Goal: Task Accomplishment & Management: Complete application form

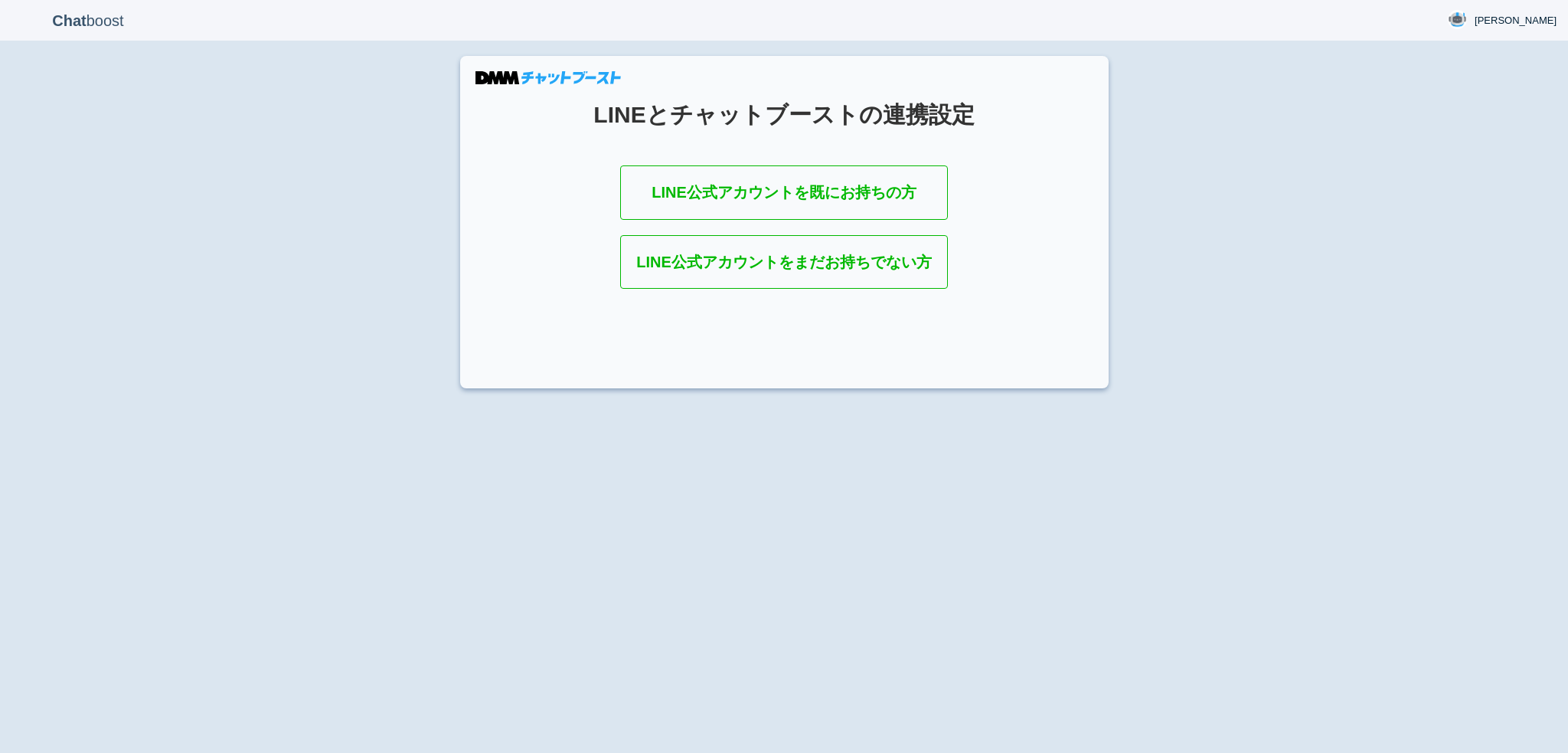
click at [646, 161] on section "LINEとチャットブーストの連携設定 LINE公式アカウントを既にお持ちの方 LINE公式アカウントをまだお持ちでない方" at bounding box center [784, 222] width 648 height 332
click at [665, 198] on link "LINE公式アカウントを既にお持ちの方" at bounding box center [784, 192] width 328 height 54
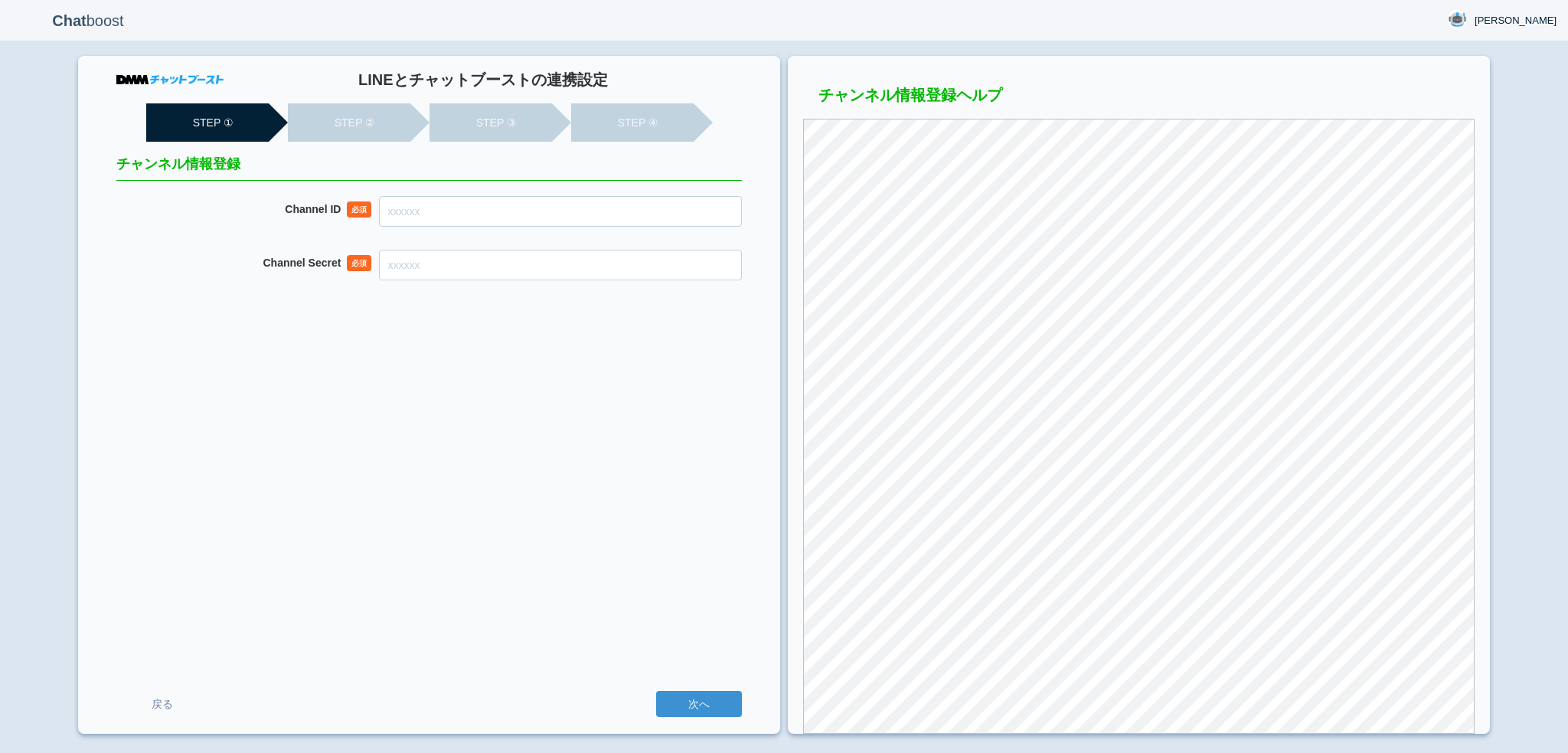
drag, startPoint x: 0, startPoint y: 0, endPoint x: 560, endPoint y: 203, distance: 595.7
click at [560, 203] on input "Channel ID" at bounding box center [560, 211] width 363 height 30
paste input "2007945407"
type input "2007945407"
paste input "dc771ed825b8cd2c1ad00fa414c0ec8d"
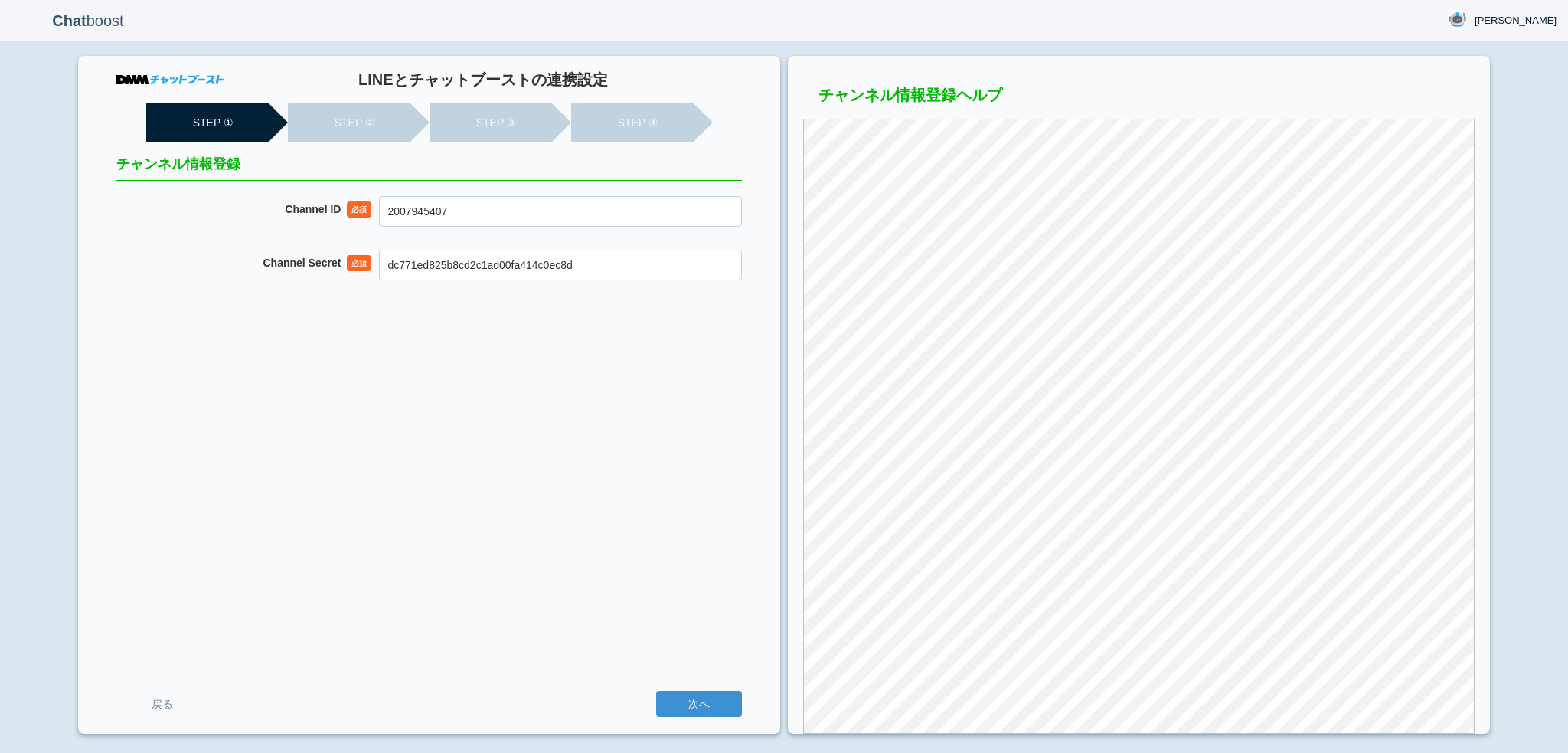
type input "dc771ed825b8cd2c1ad00fa414c0ec8d"
click at [656, 691] on input "次へ" at bounding box center [699, 703] width 85 height 26
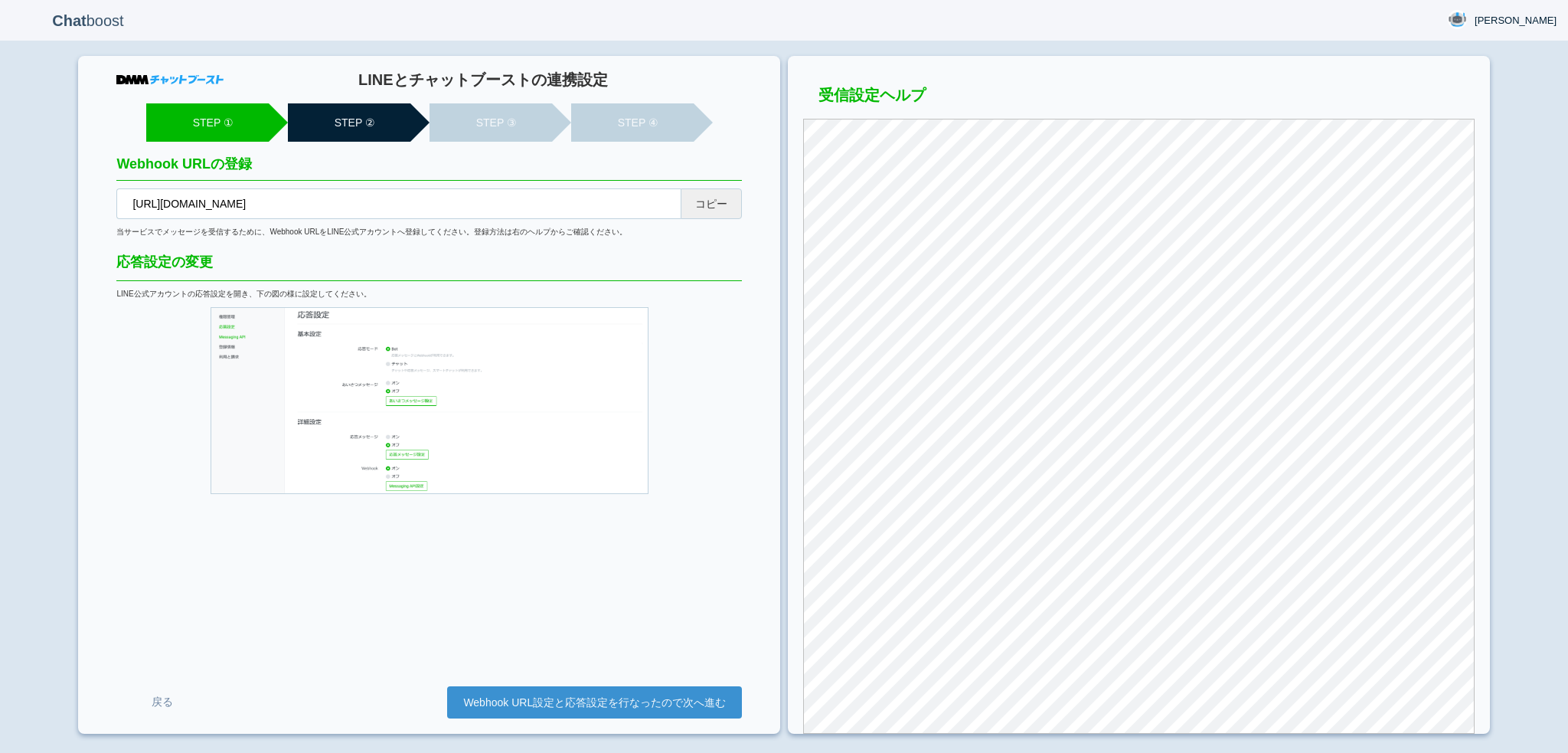
click at [700, 206] on button "コピー" at bounding box center [711, 203] width 62 height 30
click at [566, 699] on link "Webhook URL設定と応答設定を行なったので次へ進む" at bounding box center [594, 702] width 295 height 32
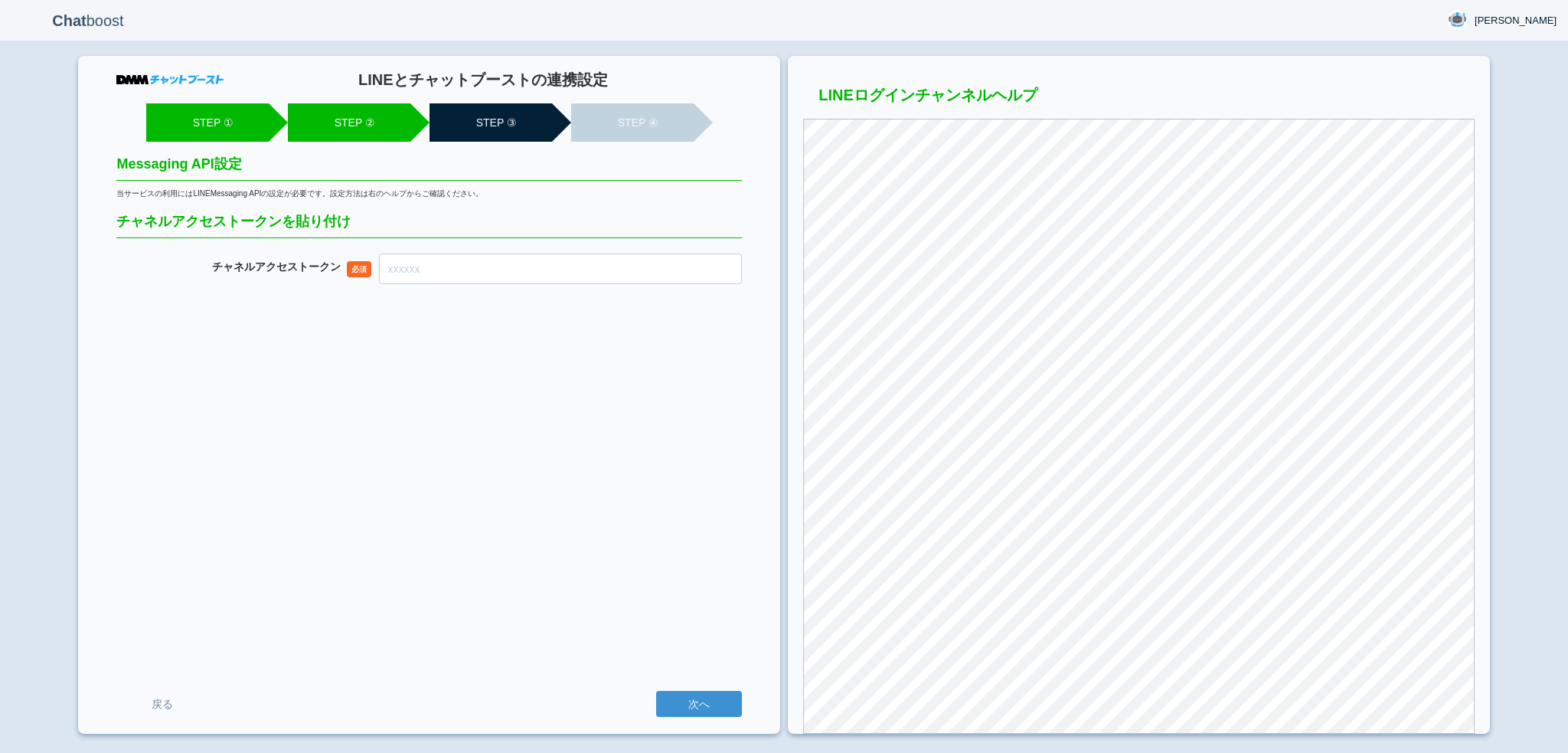
click at [510, 262] on input "チャネル アクセストークン" at bounding box center [560, 268] width 363 height 30
paste input "O7RZMD2j0dF4moOtITKajhO2LoFlFip1osWluCFCYz83m3FM//UKSXn8w2D0Xfgl3k9CdkUARh8wQqX…"
type input "O7RZMD2j0dF4moOtITKajhO2LoFlFip1osWluCFCYz83m3FM//UKSXn8w2D0Xfgl3k9CdkUARh8wQqX…"
click at [656, 691] on input "次へ" at bounding box center [699, 703] width 85 height 26
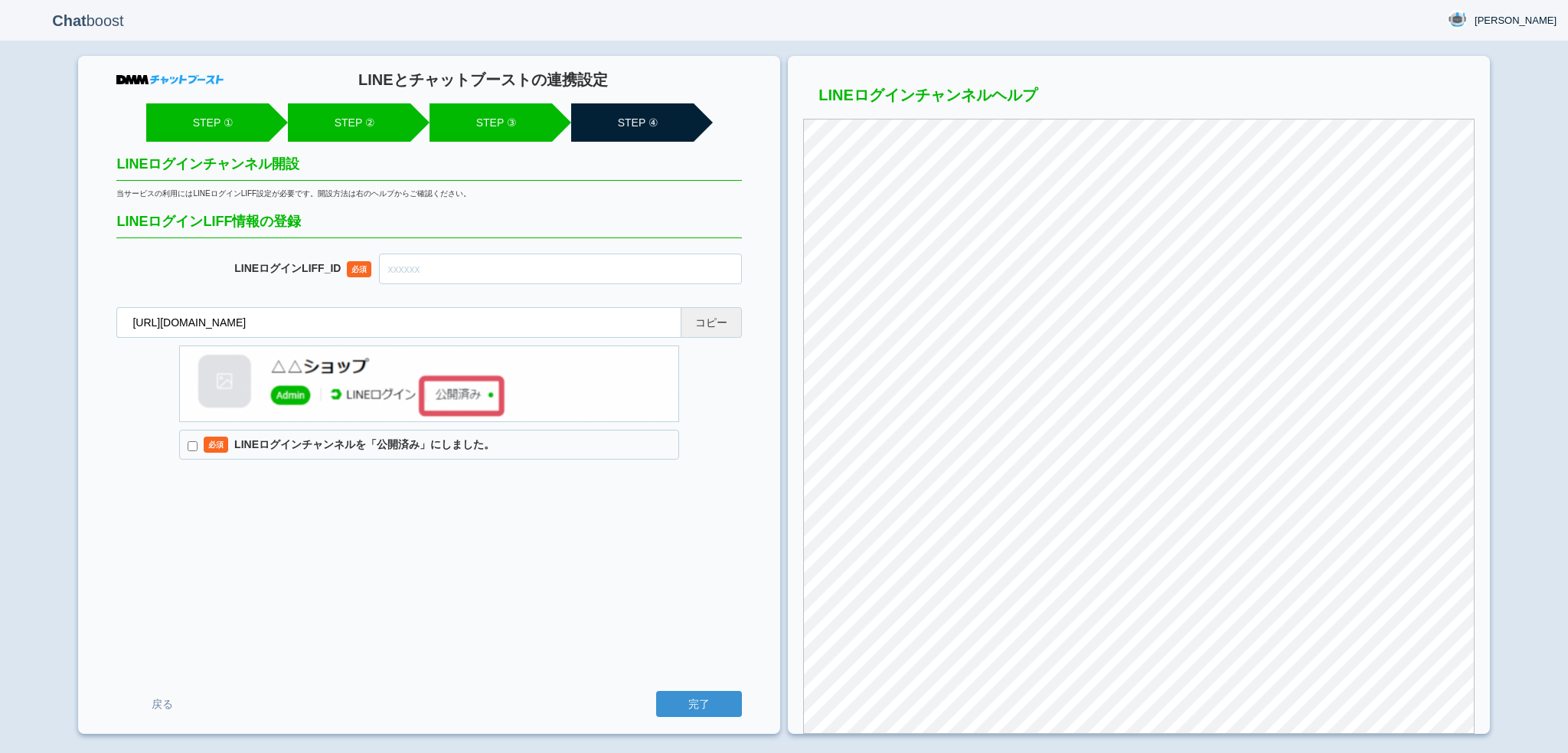
click at [711, 320] on button "コピー" at bounding box center [711, 321] width 62 height 30
click at [426, 266] on input "text" at bounding box center [560, 268] width 363 height 30
paste input "2007945415-3gg2n9j8"
type input "2007945415-3gg2n9j8"
click at [382, 433] on label "必須 LINEログインチャンネルを「公開済み」にしました。" at bounding box center [429, 444] width 500 height 30
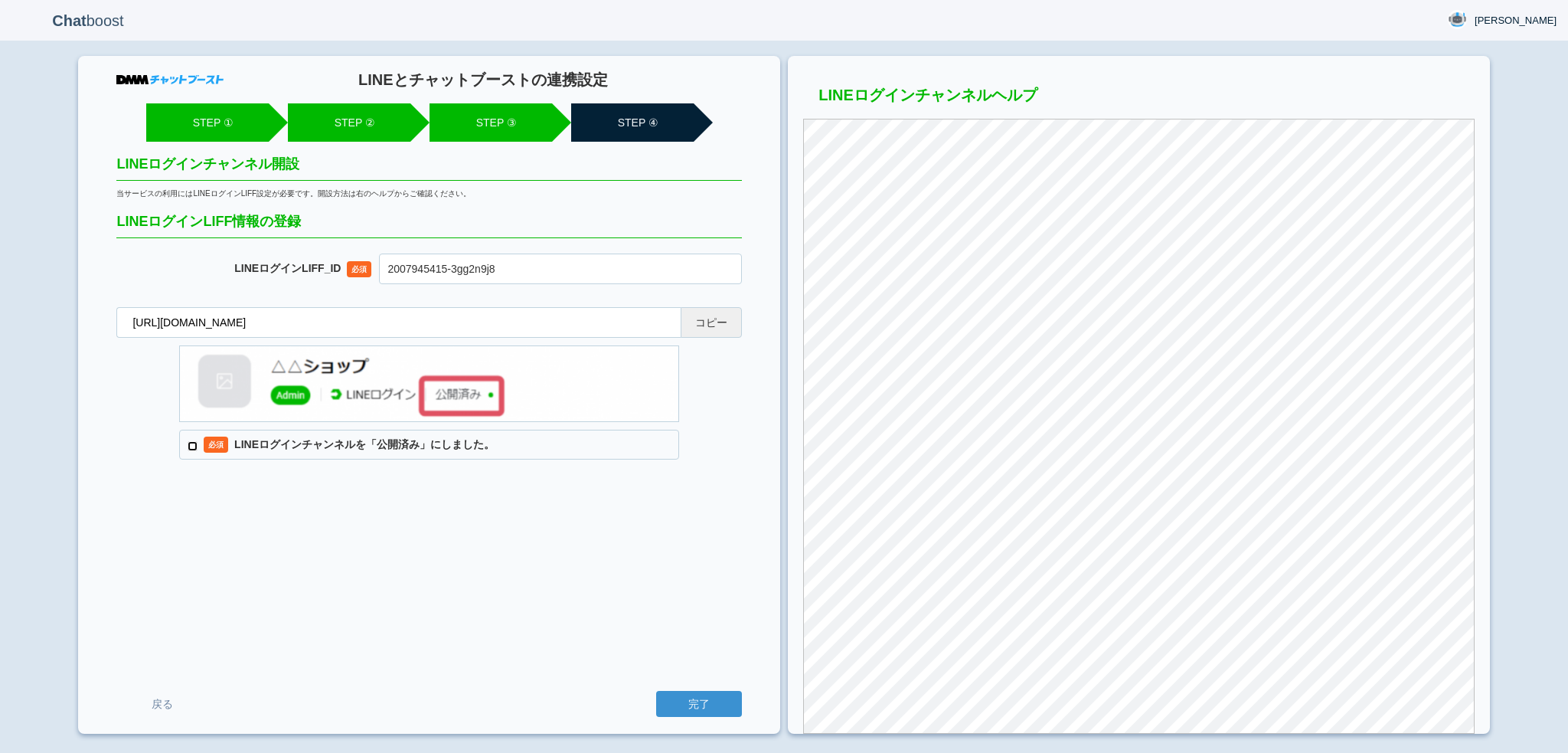
click at [197, 441] on input "必須 LINEログインチャンネルを「公開済み」にしました。" at bounding box center [192, 445] width 10 height 10
checkbox input "true"
click at [656, 691] on input "完了" at bounding box center [699, 703] width 85 height 26
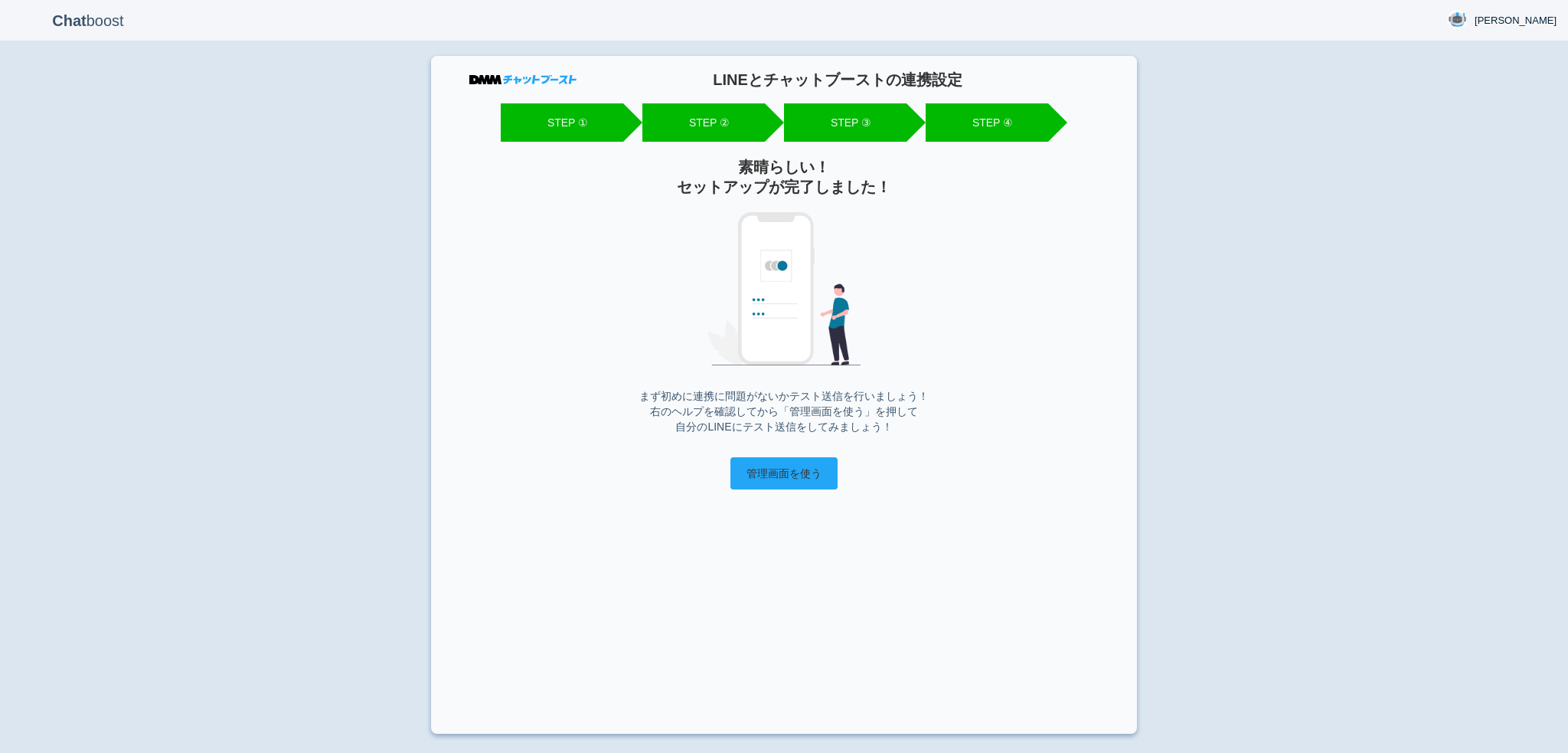
click at [736, 464] on input "管理画面を使う" at bounding box center [784, 473] width 107 height 32
